Goal: Transaction & Acquisition: Purchase product/service

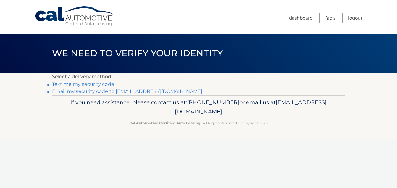
click at [105, 83] on link "Text me my security code" at bounding box center [83, 84] width 62 height 6
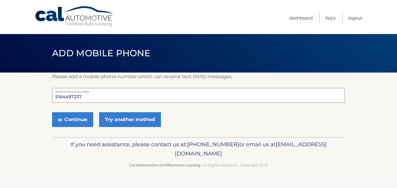
drag, startPoint x: 94, startPoint y: 99, endPoint x: 33, endPoint y: 91, distance: 61.1
click at [33, 91] on section "Please add a mobile phone number which can receive text (SMS) messages. 5164497…" at bounding box center [198, 105] width 397 height 65
type input "6"
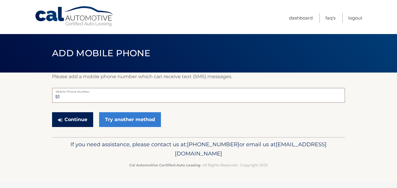
type input "5166350946"
click at [82, 121] on button "Continue" at bounding box center [72, 119] width 41 height 15
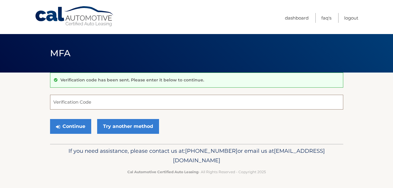
drag, startPoint x: 0, startPoint y: 0, endPoint x: 99, endPoint y: 105, distance: 144.3
click at [99, 105] on input "Verification Code" at bounding box center [196, 102] width 293 height 15
click at [54, 99] on input "Verification Code" at bounding box center [196, 102] width 293 height 15
type input "020228"
click at [76, 130] on button "Continue" at bounding box center [70, 126] width 41 height 15
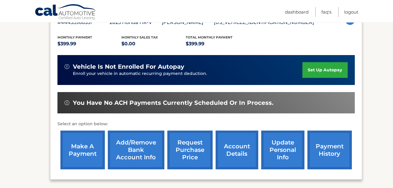
scroll to position [118, 0]
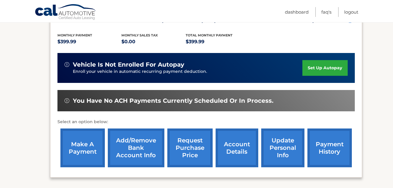
click at [81, 152] on link "make a payment" at bounding box center [82, 147] width 44 height 39
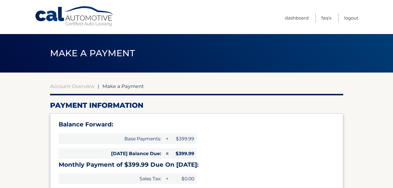
select select "YWEzYmIwNWItNTg4ZC00YjUzLTk4NWMtYzU1MzJlMjUwMWVj"
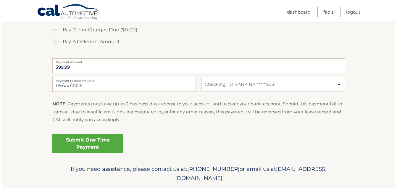
scroll to position [252, 0]
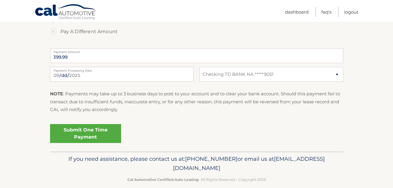
click at [105, 138] on link "Submit One Time Payment" at bounding box center [85, 133] width 71 height 19
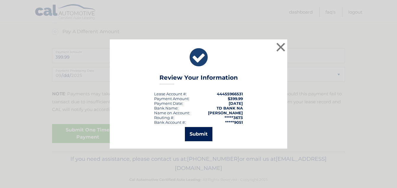
click at [203, 136] on button "Submit" at bounding box center [199, 134] width 28 height 14
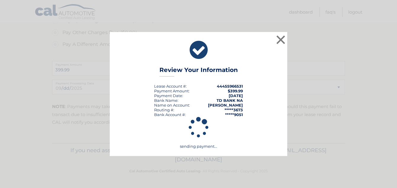
scroll to position [239, 0]
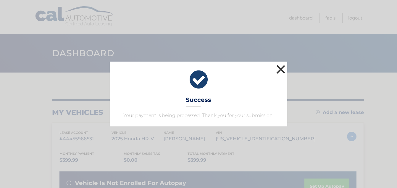
click at [283, 68] on button "×" at bounding box center [281, 69] width 12 height 12
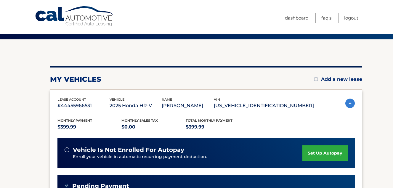
scroll to position [19, 0]
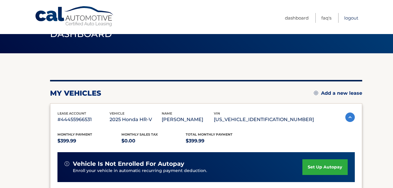
click at [350, 18] on link "Logout" at bounding box center [351, 18] width 14 height 10
